Goal: Find specific page/section: Find specific page/section

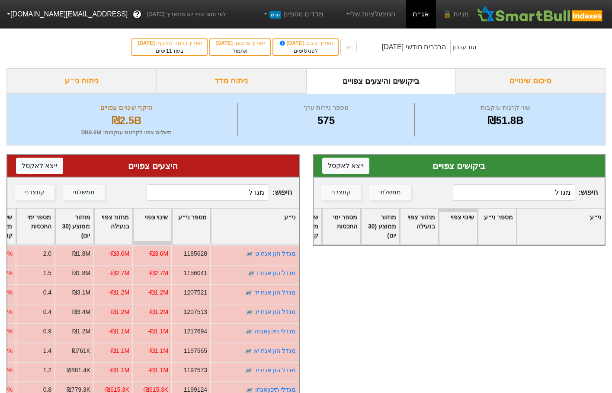
click at [524, 199] on input "מגדל" at bounding box center [514, 193] width 122 height 16
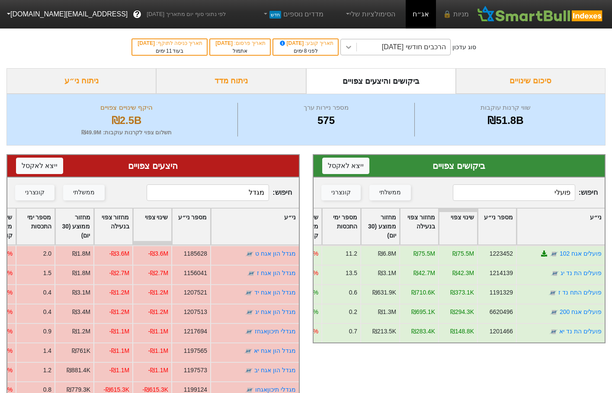
click at [352, 50] on div at bounding box center [349, 47] width 16 height 16
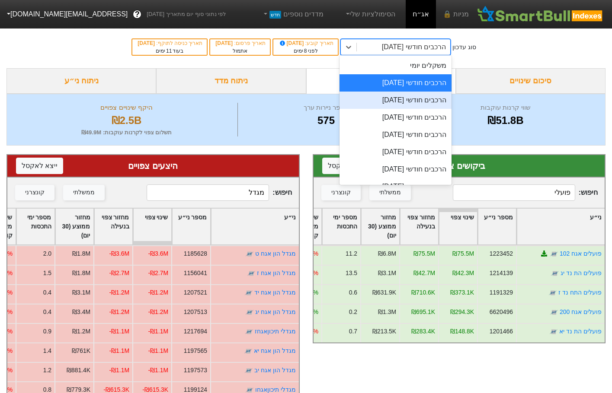
click at [433, 99] on div "הרכבים חודשי [DATE]" at bounding box center [395, 100] width 112 height 17
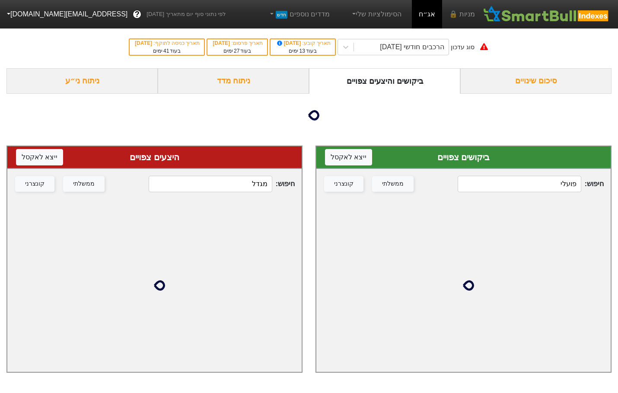
click at [539, 189] on input "פועלי" at bounding box center [520, 184] width 124 height 16
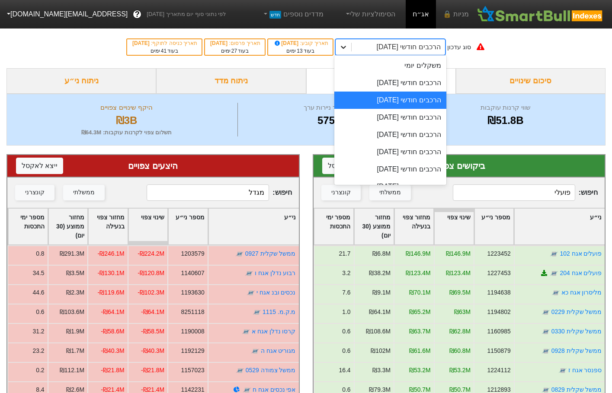
click at [351, 49] on div at bounding box center [344, 47] width 16 height 16
click at [403, 80] on div "הרכבים חודשי [DATE]" at bounding box center [390, 82] width 112 height 17
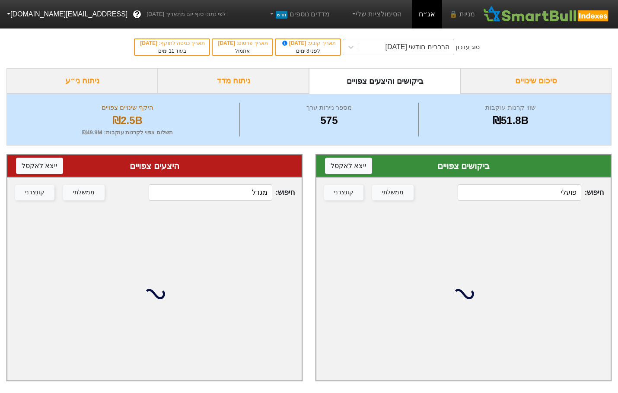
click at [535, 194] on input "פועלי" at bounding box center [520, 193] width 124 height 16
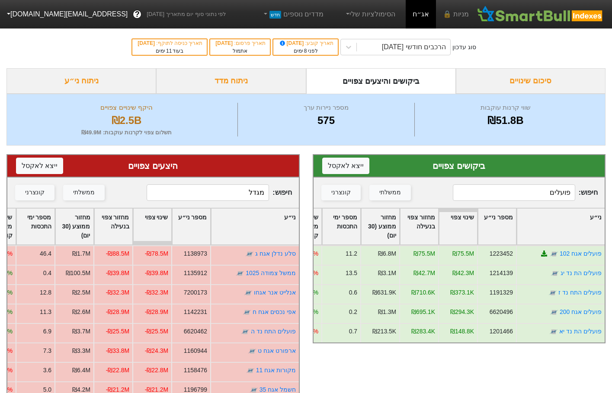
click at [530, 206] on div "חיפוש : פועלים ממשלתי קונצרני" at bounding box center [458, 193] width 291 height 30
click at [538, 192] on input "פועלים" at bounding box center [514, 193] width 122 height 16
click at [540, 191] on input "פועלים" at bounding box center [514, 193] width 122 height 16
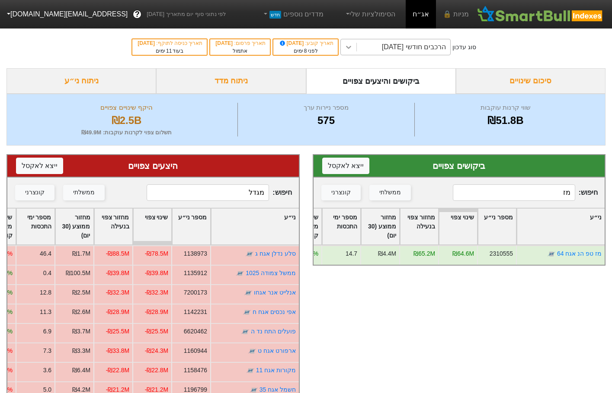
click at [353, 50] on icon at bounding box center [348, 47] width 9 height 9
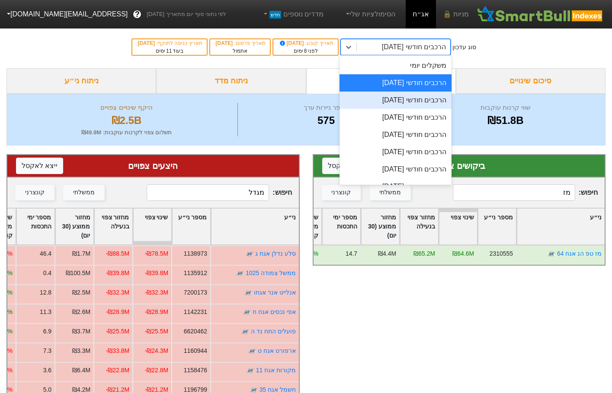
click at [413, 97] on div "הרכבים חודשי [DATE]" at bounding box center [395, 100] width 112 height 17
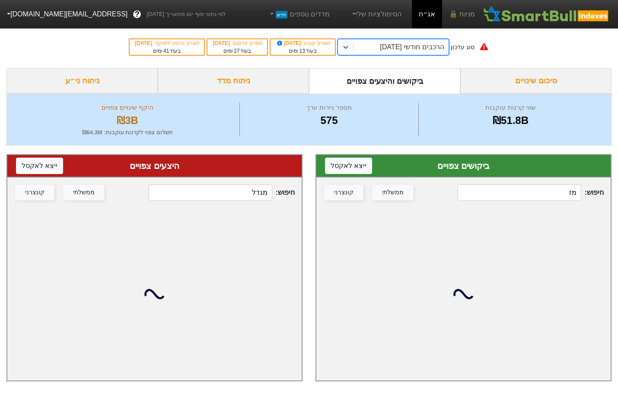
click at [549, 194] on input "מז" at bounding box center [520, 193] width 124 height 16
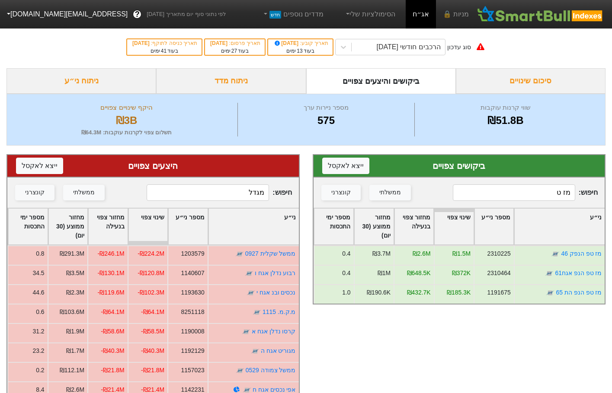
type input "מז ט"
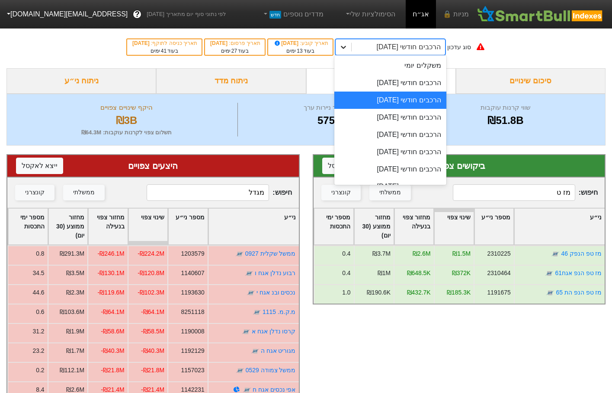
click at [351, 48] on div at bounding box center [344, 47] width 16 height 16
click at [393, 81] on div "הרכבים חודשי [DATE]" at bounding box center [390, 82] width 112 height 17
